Goal: Task Accomplishment & Management: Manage account settings

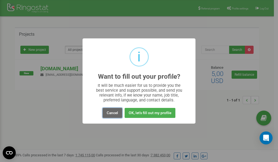
click at [109, 114] on button "Cancel" at bounding box center [112, 113] width 20 height 10
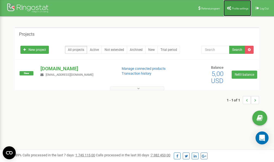
click at [239, 5] on link "Profile settings" at bounding box center [237, 8] width 28 height 16
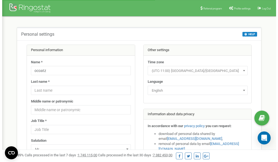
scroll to position [27, 0]
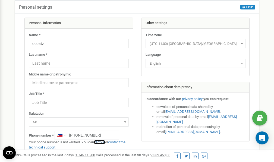
click at [102, 142] on link "verify it" at bounding box center [99, 142] width 11 height 4
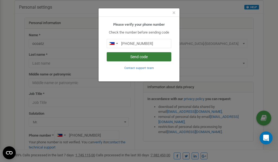
click at [137, 57] on button "Send code" at bounding box center [139, 56] width 65 height 9
